Goal: Connect with others

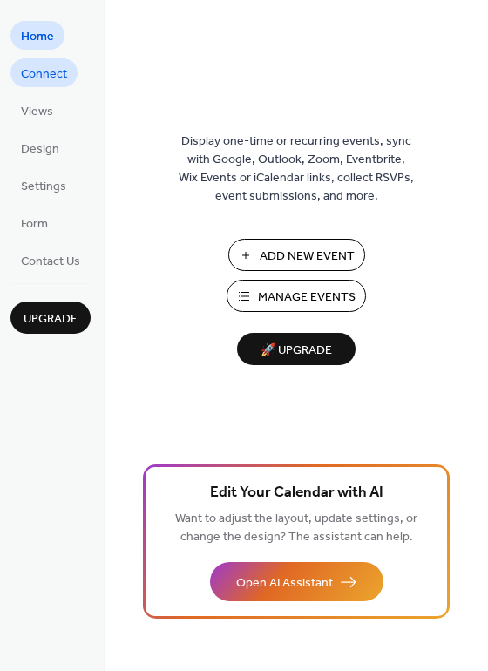
click at [41, 84] on link "Connect" at bounding box center [43, 72] width 67 height 29
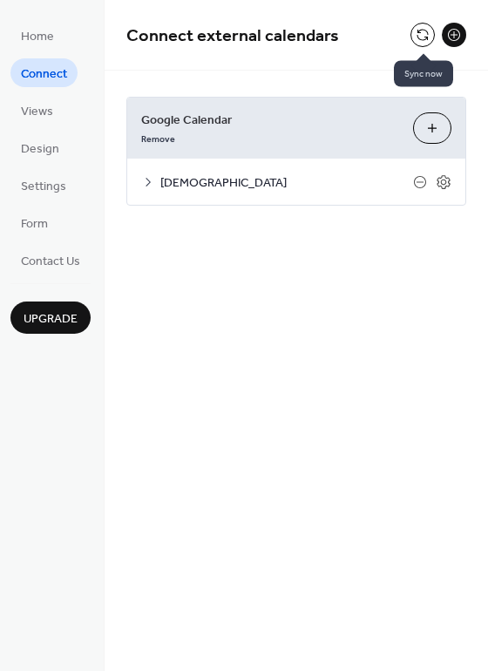
click at [418, 42] on button at bounding box center [422, 35] width 24 height 24
click at [425, 30] on button at bounding box center [422, 35] width 24 height 24
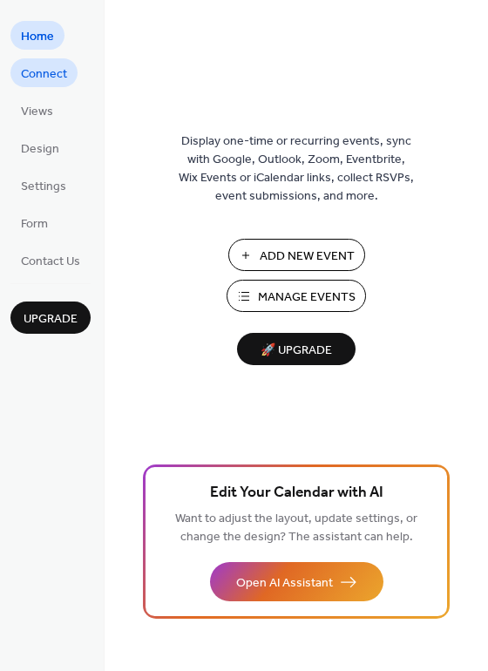
click at [27, 84] on span "Connect" at bounding box center [44, 74] width 46 height 18
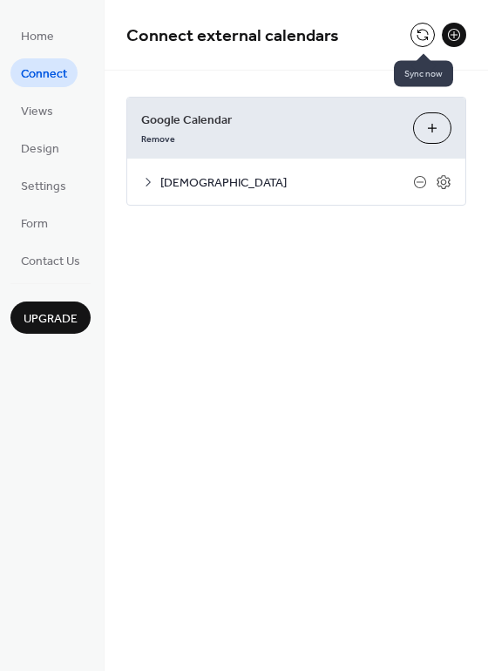
click at [418, 30] on button at bounding box center [422, 35] width 24 height 24
click at [417, 35] on button at bounding box center [422, 35] width 24 height 24
click at [422, 37] on button at bounding box center [422, 35] width 24 height 24
